Goal: Information Seeking & Learning: Learn about a topic

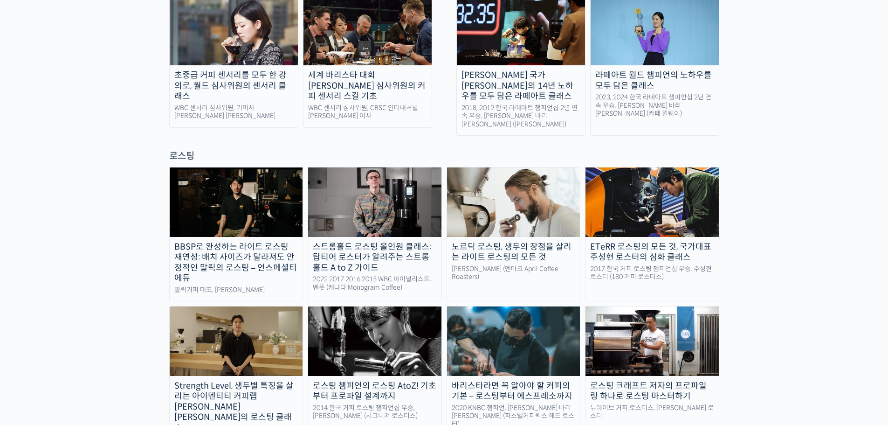
scroll to position [530, 0]
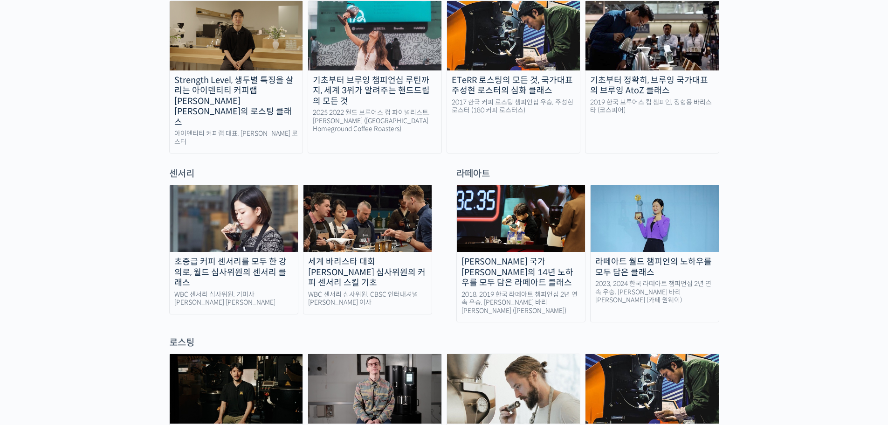
click at [246, 186] on img at bounding box center [234, 218] width 128 height 67
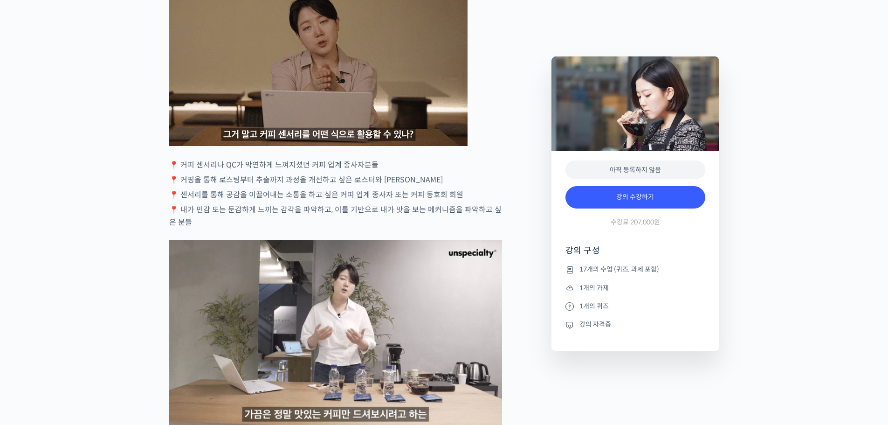
scroll to position [1771, 0]
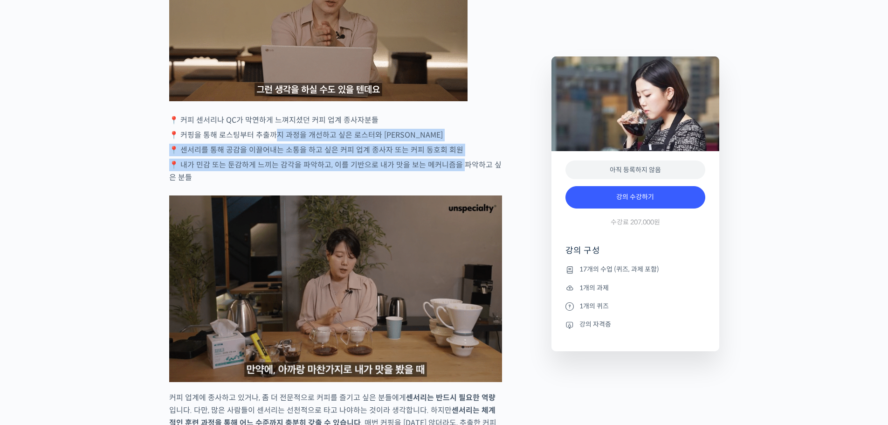
drag, startPoint x: 275, startPoint y: 169, endPoint x: 462, endPoint y: 196, distance: 188.9
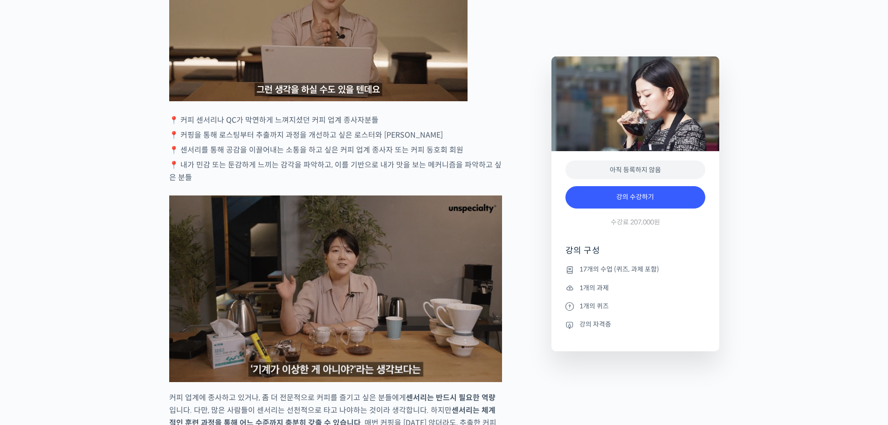
click at [463, 184] on p "📍 내가 민감 또는 둔감하게 느끼는 감각을 파악하고, 이를 기반으로 내가 맛을 보는 메커니즘을 파악하고 싶은 분들" at bounding box center [335, 170] width 333 height 25
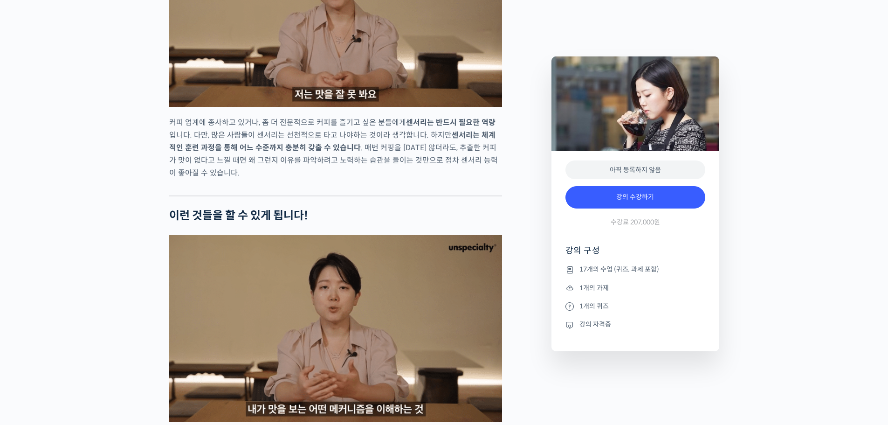
scroll to position [2051, 0]
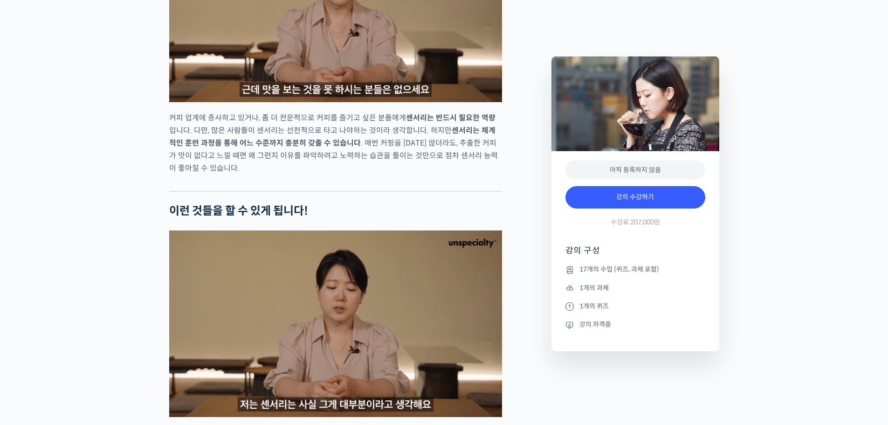
click at [589, 323] on li "강의 자격증" at bounding box center [635, 324] width 140 height 11
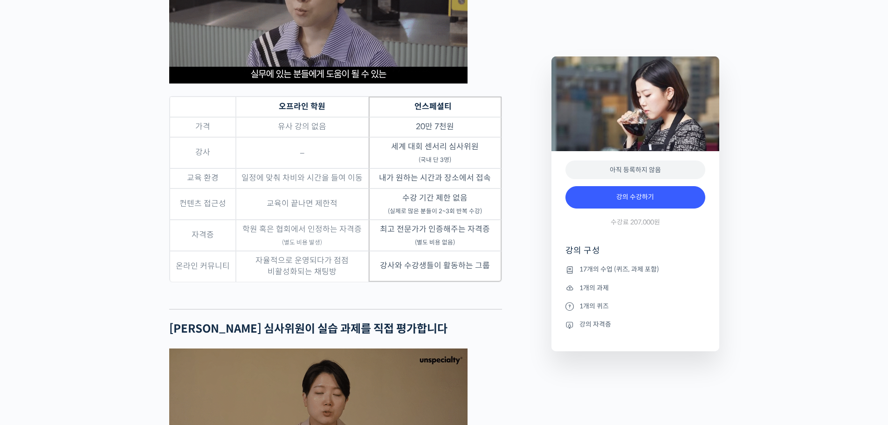
scroll to position [3030, 0]
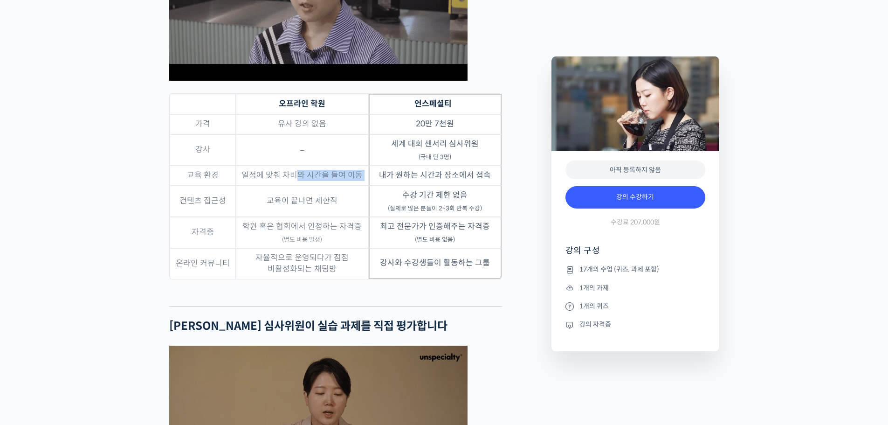
drag, startPoint x: 294, startPoint y: 209, endPoint x: 403, endPoint y: 207, distance: 108.6
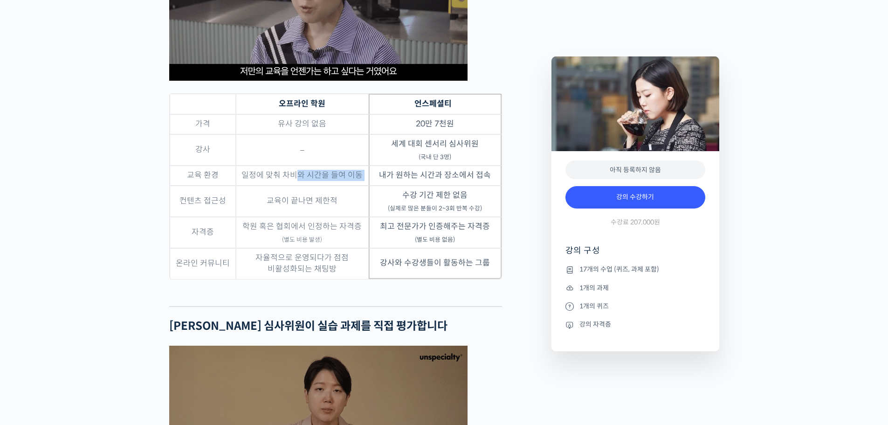
click at [372, 186] on tr "교육 환경 일정에 맞춰 차비와 시간을 들여 이동 내가 원하는 시간과 장소에서 접속" at bounding box center [336, 175] width 332 height 20
click at [412, 186] on td "내가 원하는 시간과 장소에서 접속" at bounding box center [435, 175] width 133 height 20
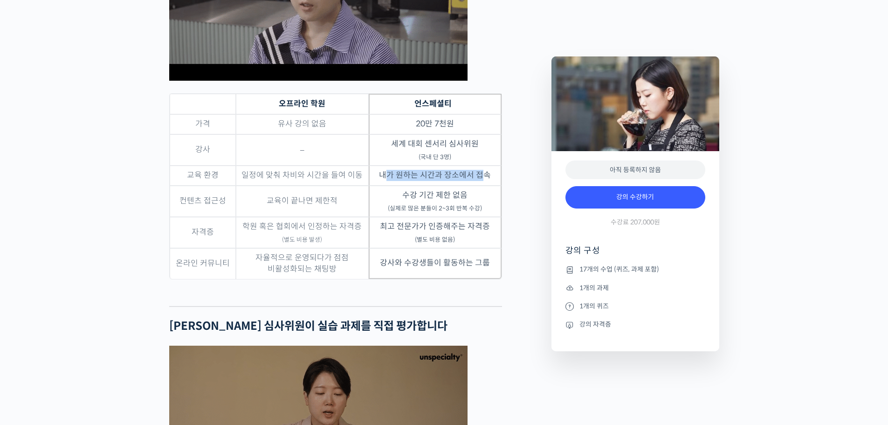
drag, startPoint x: 391, startPoint y: 205, endPoint x: 478, endPoint y: 212, distance: 87.9
click at [485, 186] on td "내가 원하는 시간과 장소에서 접속" at bounding box center [435, 175] width 133 height 20
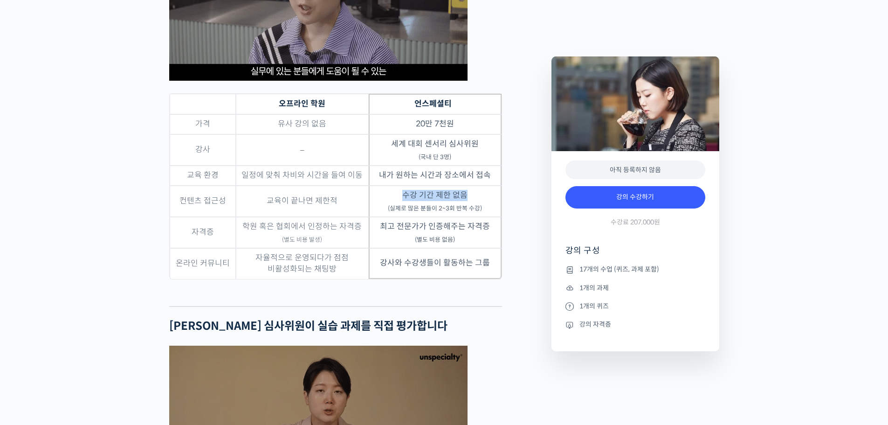
drag, startPoint x: 406, startPoint y: 225, endPoint x: 468, endPoint y: 231, distance: 63.3
click at [468, 217] on td "수강 기간 제한 없음 (실제로 많은 분들이 2~3회 반복 수강)" at bounding box center [435, 201] width 133 height 31
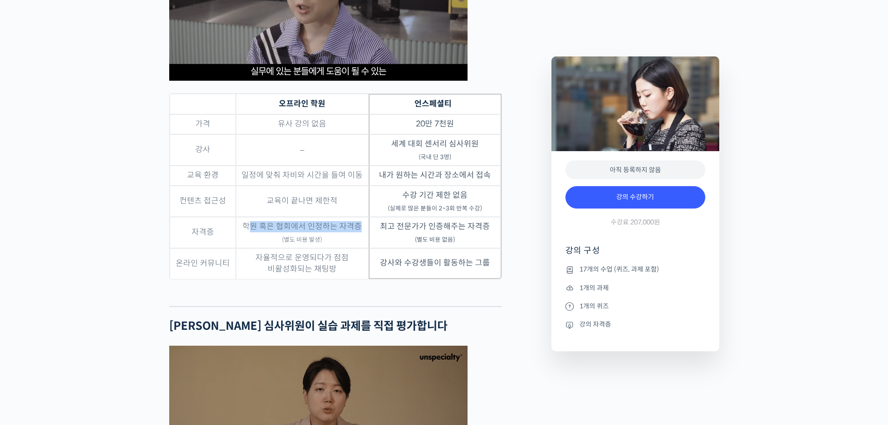
drag, startPoint x: 254, startPoint y: 263, endPoint x: 360, endPoint y: 261, distance: 106.3
click at [360, 248] on td "학원 혹은 협회에서 인정하는 자격증 (별도 비용 발생)" at bounding box center [302, 232] width 133 height 31
click at [372, 248] on td "최고 전문가가 인증해주는 자격증 (별도 비용 없음)" at bounding box center [435, 232] width 133 height 31
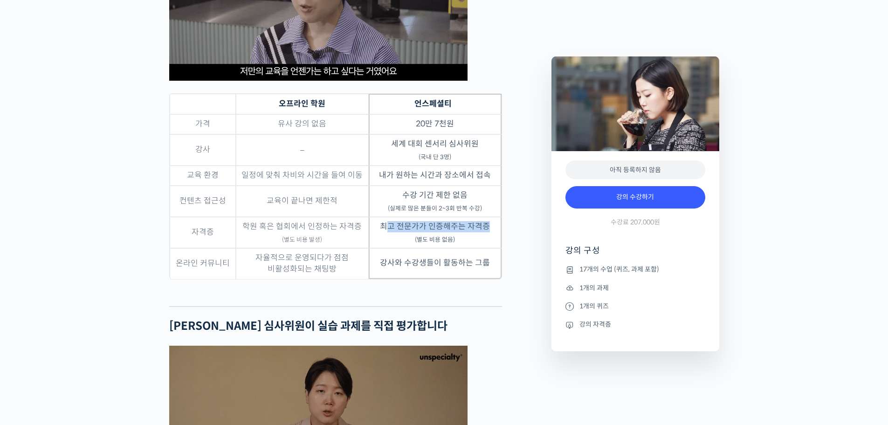
drag, startPoint x: 397, startPoint y: 257, endPoint x: 488, endPoint y: 260, distance: 91.4
click at [488, 248] on td "최고 전문가가 인증해주는 자격증 (별도 비용 없음)" at bounding box center [435, 232] width 133 height 31
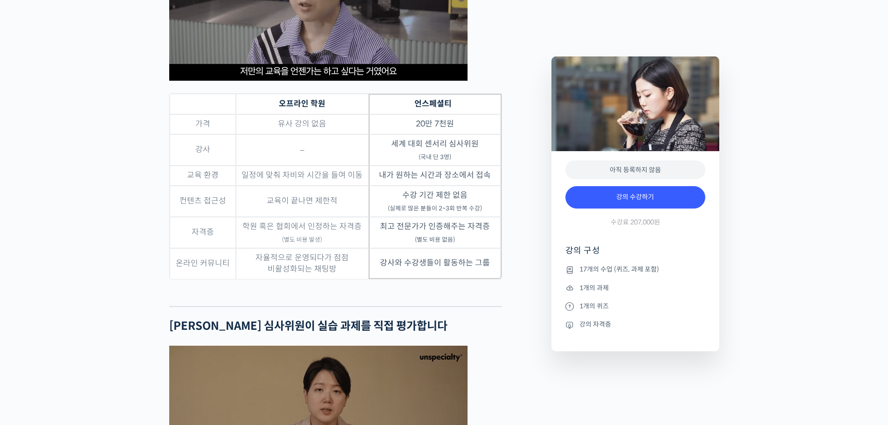
click at [468, 248] on td "최고 전문가가 인증해주는 자격증 (별도 비용 없음)" at bounding box center [435, 232] width 133 height 31
click at [380, 279] on td "강사와 수강생들이 활동하는 그룹" at bounding box center [435, 263] width 133 height 31
drag, startPoint x: 282, startPoint y: 291, endPoint x: 350, endPoint y: 290, distance: 68.1
click at [341, 279] on td "자율적으로 운영되다가 점점 비활성화되는 채팅방" at bounding box center [302, 263] width 133 height 31
drag, startPoint x: 403, startPoint y: 294, endPoint x: 468, endPoint y: 296, distance: 65.3
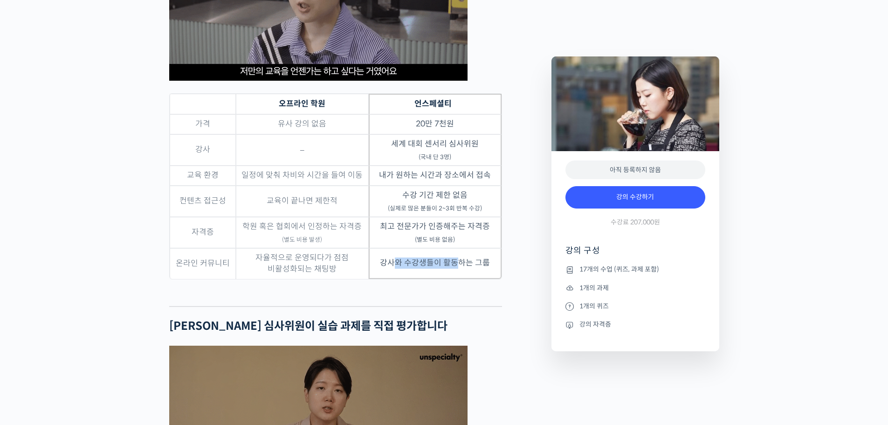
click at [464, 279] on td "강사와 수강생들이 활동하는 그룹" at bounding box center [435, 263] width 133 height 31
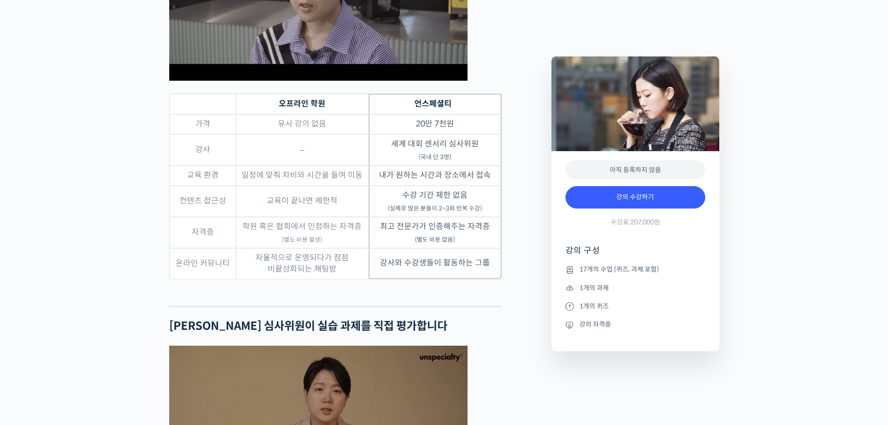
click at [470, 279] on td "강사와 수강생들이 활동하는 그룹" at bounding box center [435, 263] width 133 height 31
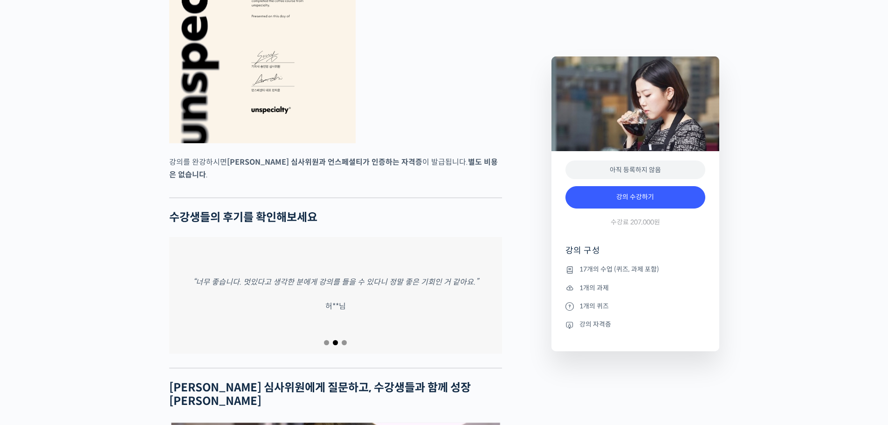
scroll to position [3589, 0]
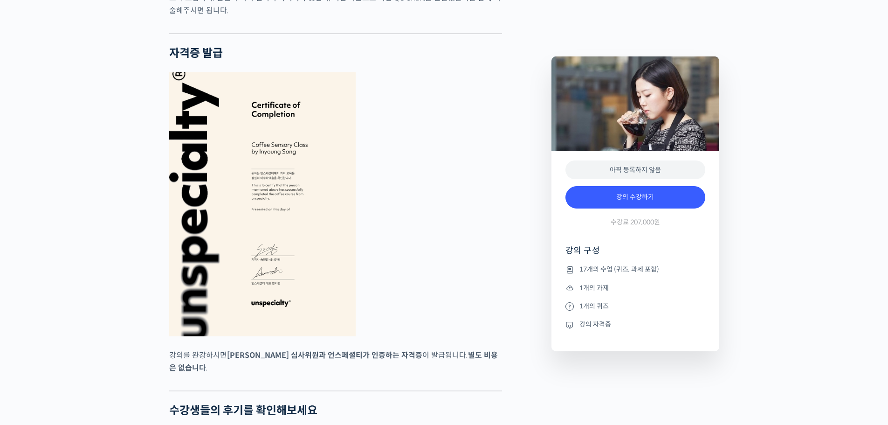
click at [282, 221] on img at bounding box center [262, 204] width 186 height 264
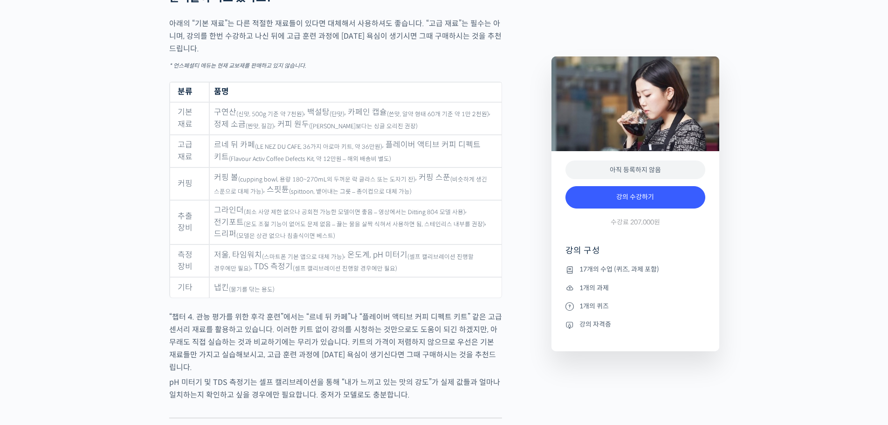
scroll to position [4615, 0]
drag, startPoint x: 250, startPoint y: 150, endPoint x: 212, endPoint y: 150, distance: 38.2
click at [212, 150] on td "르네 뒤 카페 (LE NEZ DU CAFE, 36가지 아로마 키트, 약 36만원) , 플레이버 액티브 커피 디펙트 키트 (Flavour Act…" at bounding box center [355, 150] width 292 height 33
copy td "르네 뒤 카페"
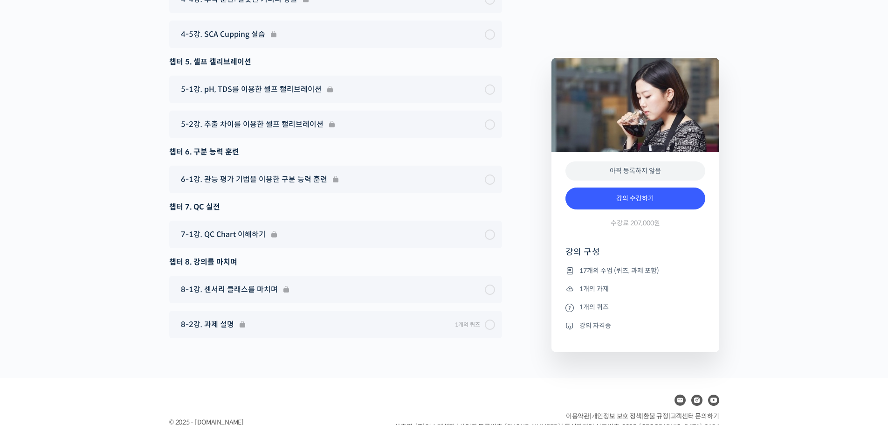
scroll to position [6479, 0]
